Goal: Task Accomplishment & Management: Complete application form

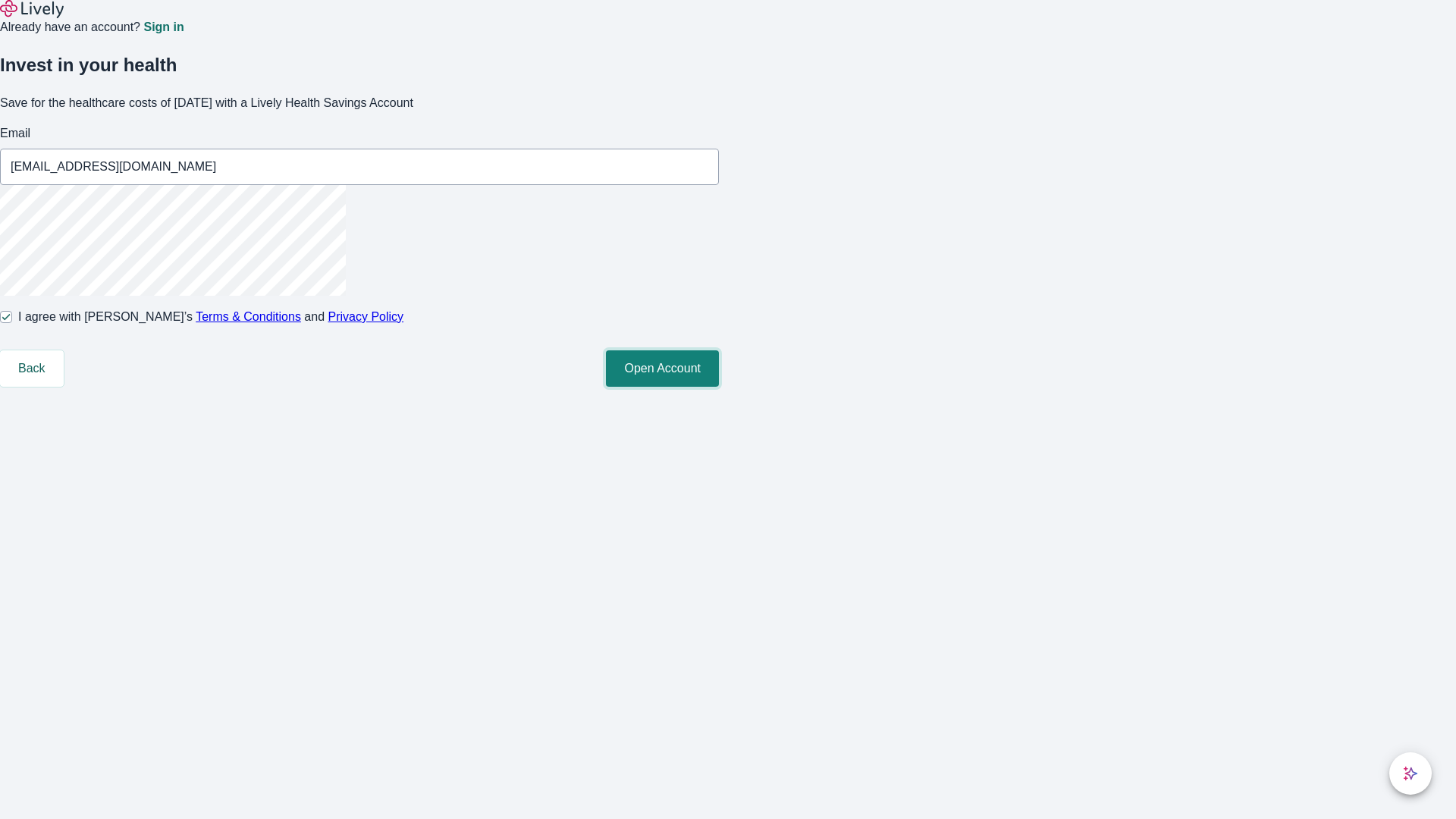
click at [719, 387] on button "Open Account" at bounding box center [662, 369] width 113 height 37
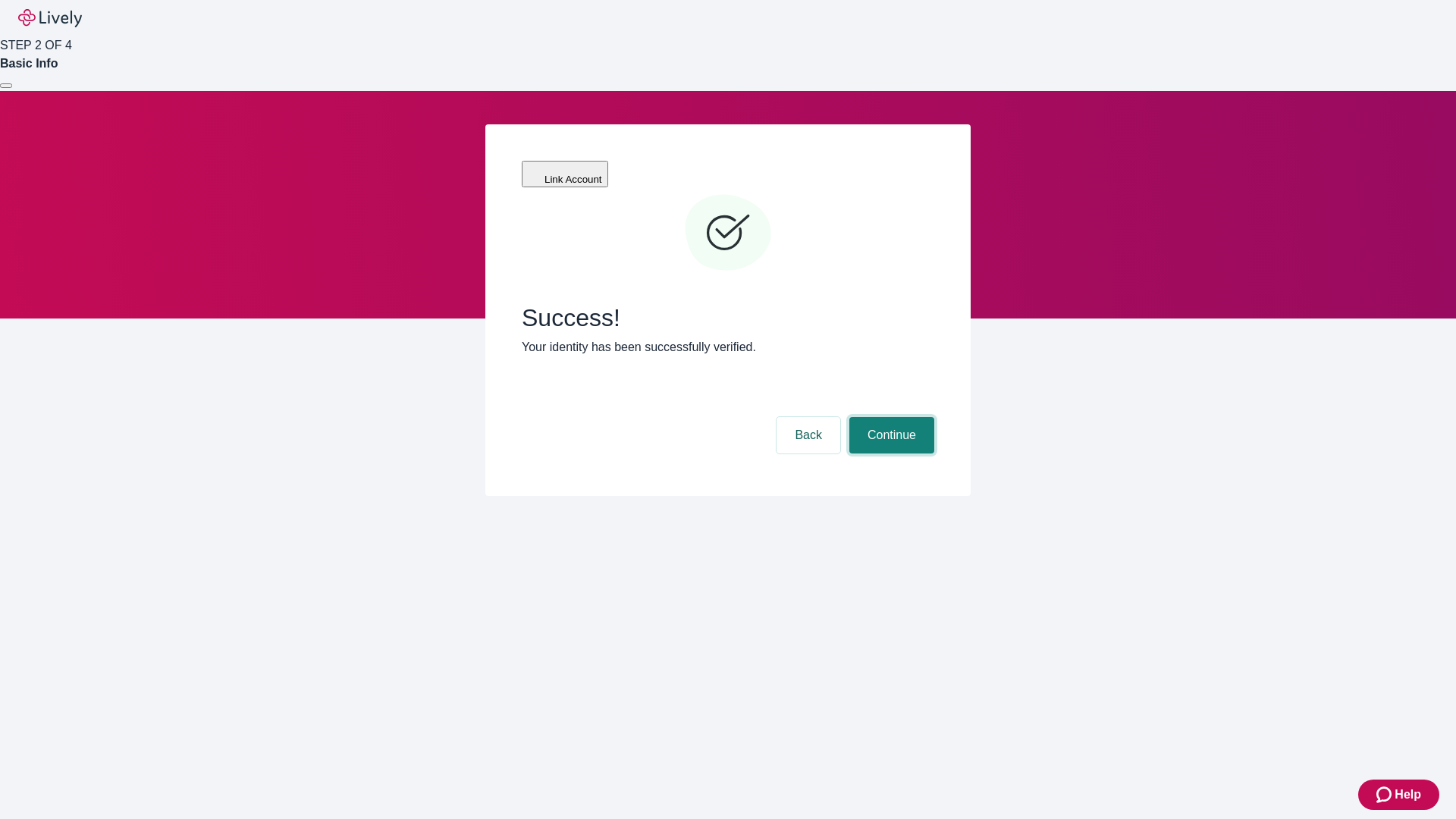
click at [889, 417] on button "Continue" at bounding box center [891, 436] width 85 height 37
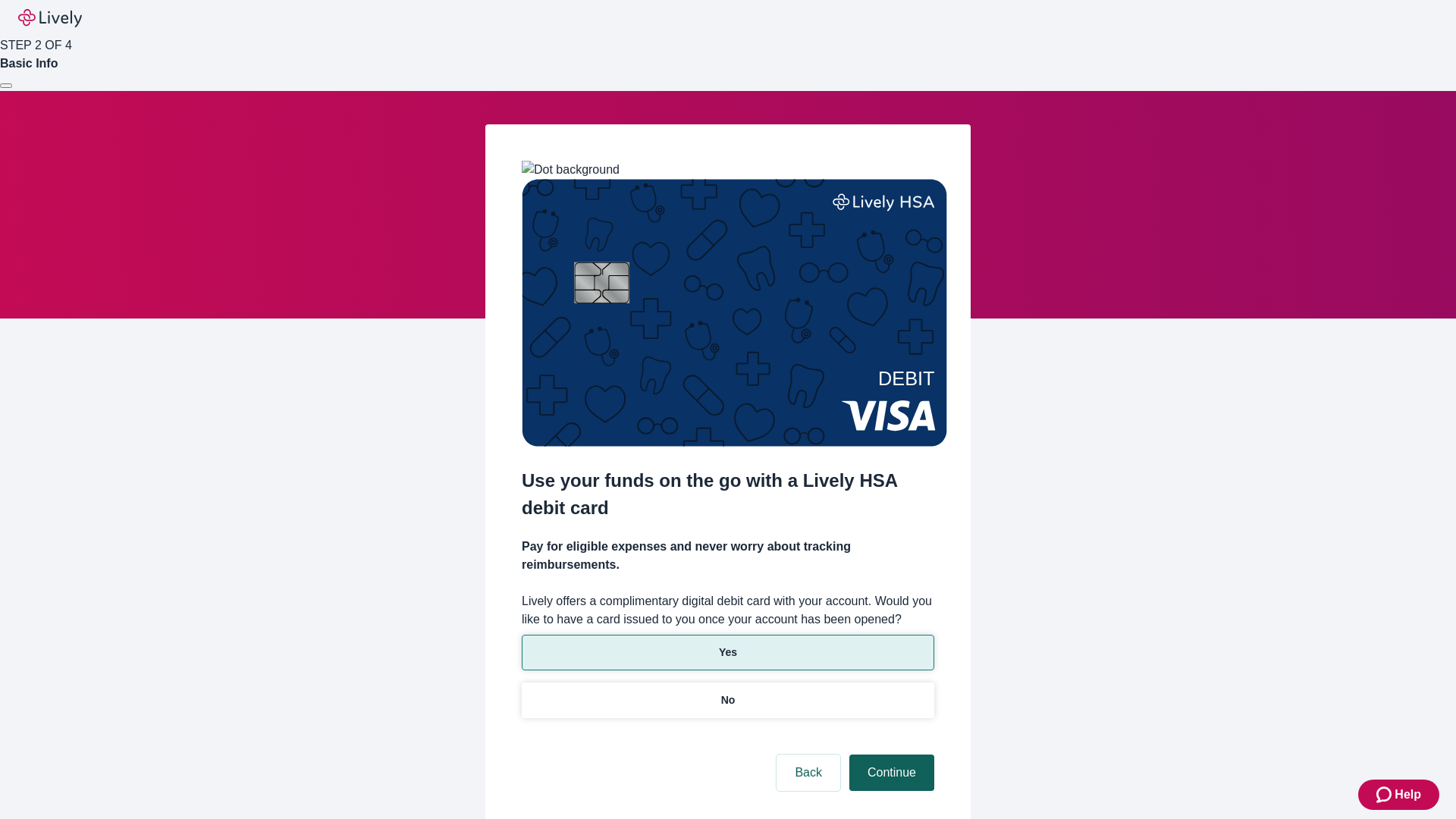
click at [727, 645] on p "Yes" at bounding box center [728, 652] width 18 height 16
click at [889, 755] on button "Continue" at bounding box center [891, 773] width 85 height 37
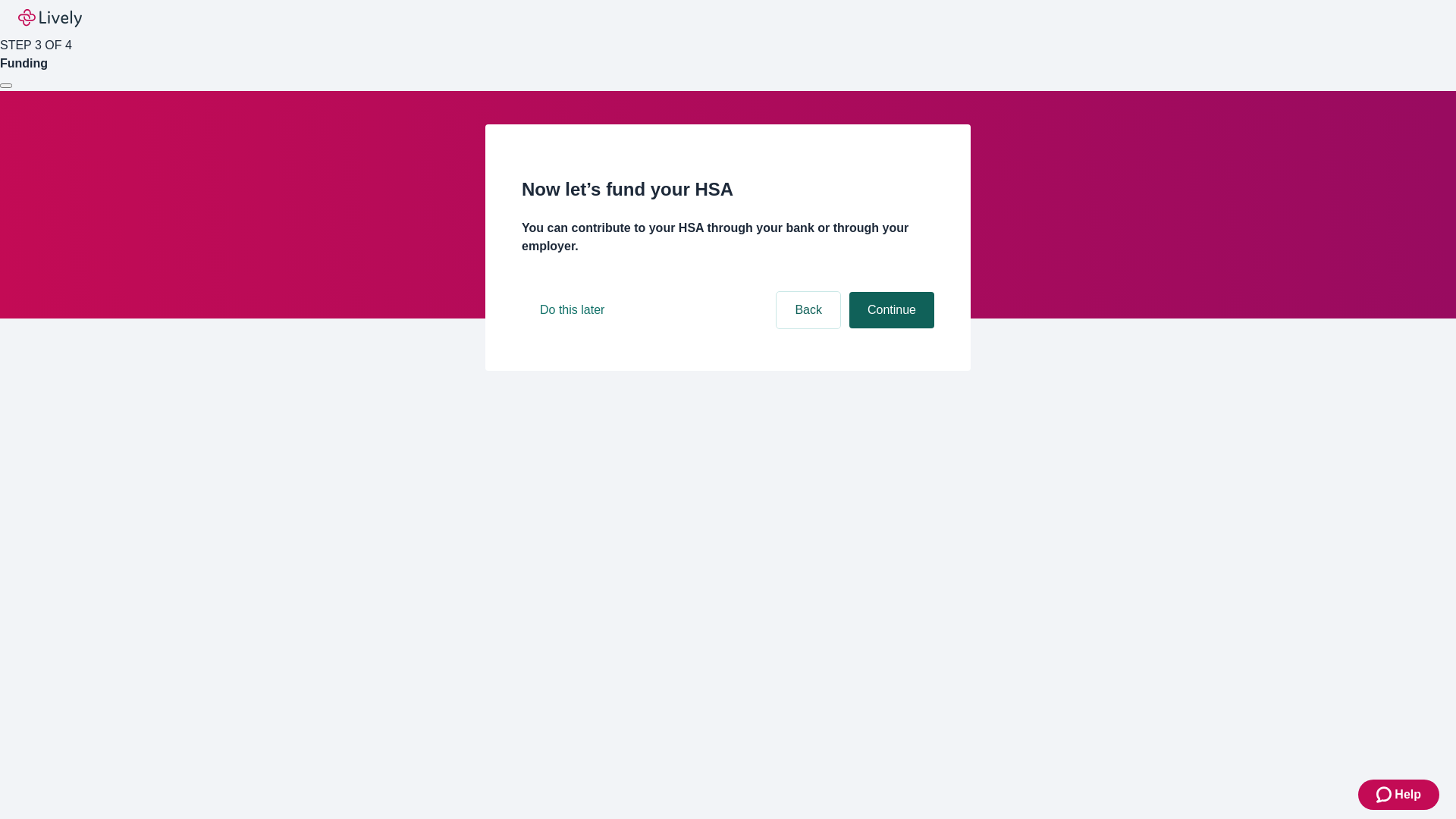
click at [889, 328] on button "Continue" at bounding box center [891, 310] width 85 height 37
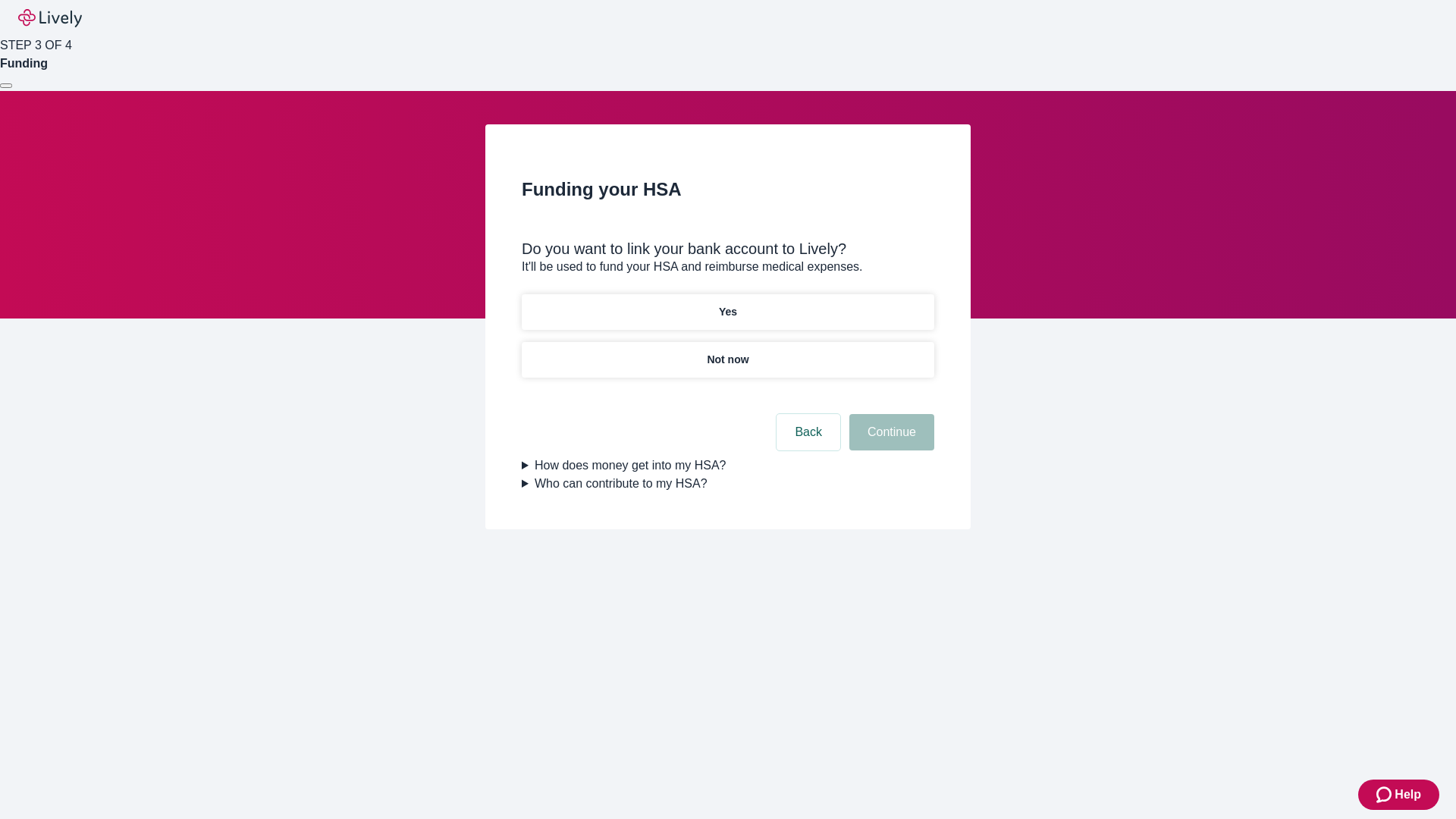
click at [727, 352] on p "Not now" at bounding box center [727, 360] width 41 height 16
click at [889, 441] on button "Continue" at bounding box center [891, 433] width 85 height 37
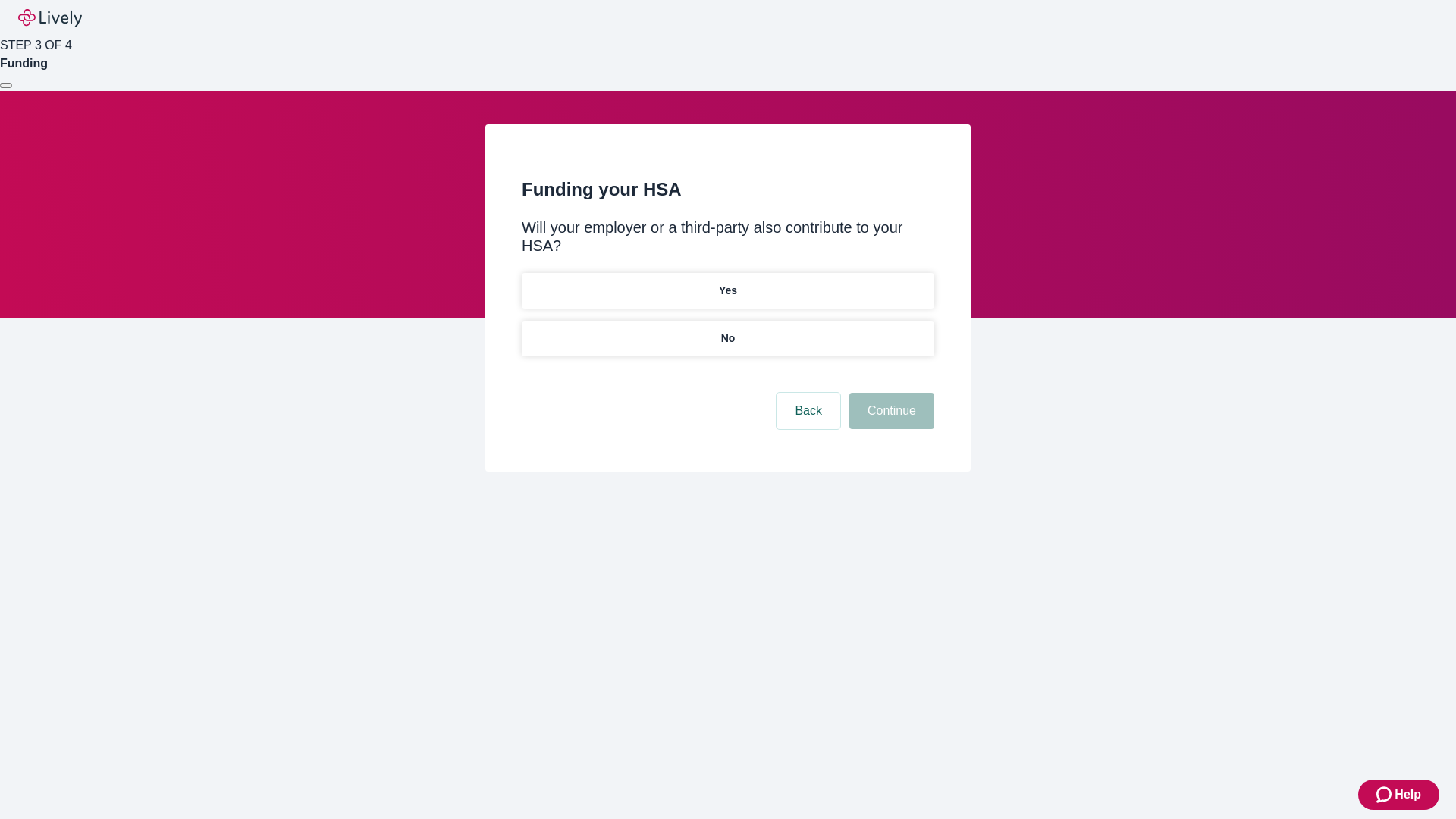
click at [727, 331] on p "No" at bounding box center [729, 338] width 15 height 16
click at [889, 393] on button "Continue" at bounding box center [891, 411] width 85 height 37
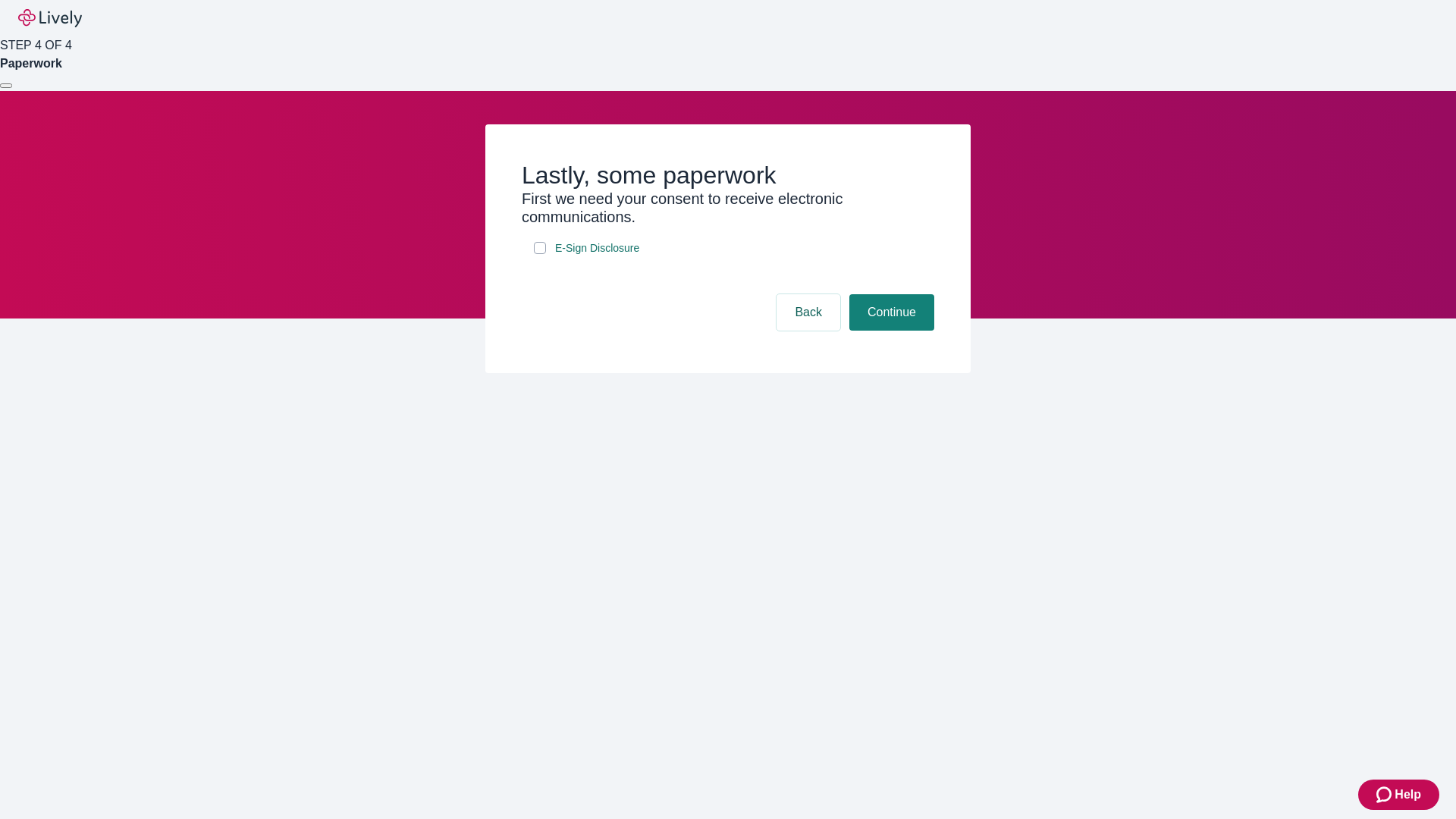
click at [540, 254] on input "E-Sign Disclosure" at bounding box center [539, 248] width 12 height 12
checkbox input "true"
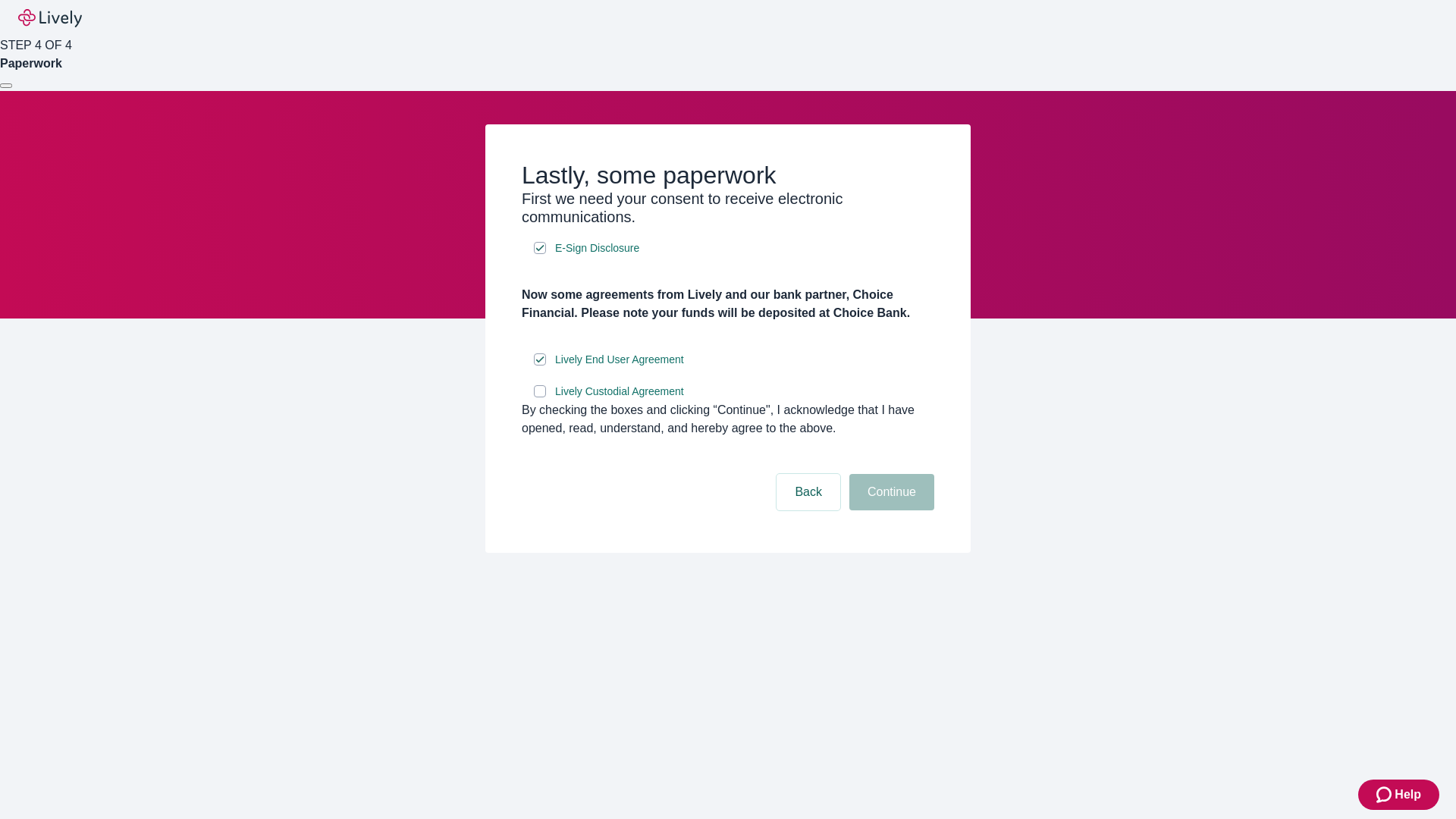
click at [540, 397] on input "Lively Custodial Agreement" at bounding box center [539, 391] width 12 height 12
checkbox input "true"
click at [889, 511] on button "Continue" at bounding box center [891, 493] width 85 height 37
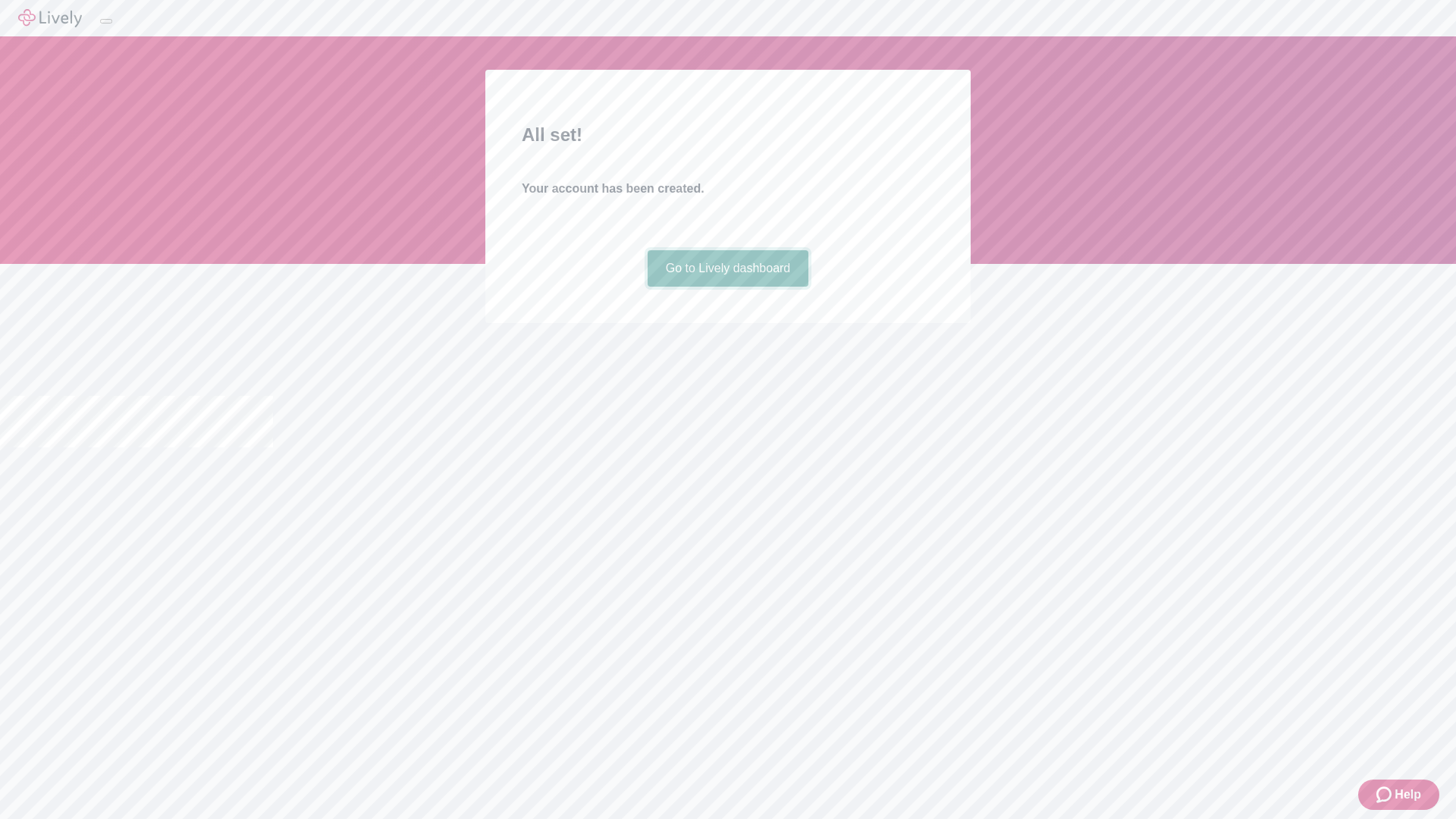
click at [727, 287] on link "Go to Lively dashboard" at bounding box center [728, 269] width 161 height 37
